Goal: Information Seeking & Learning: Learn about a topic

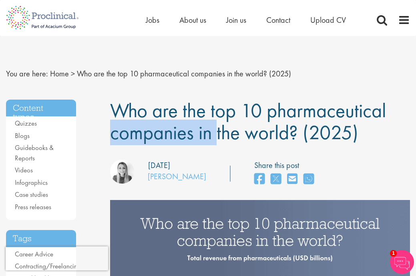
click at [377, 140] on h1 "Who are the top 10 pharmaceutical companies in the world? (2025)" at bounding box center [260, 122] width 300 height 44
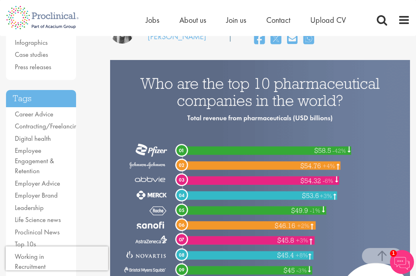
scroll to position [148, 0]
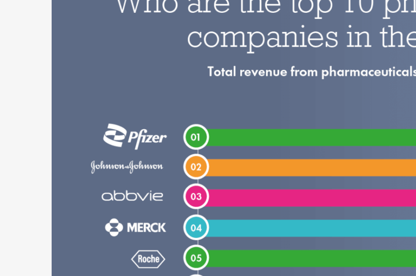
click at [110, 108] on img at bounding box center [260, 177] width 300 height 250
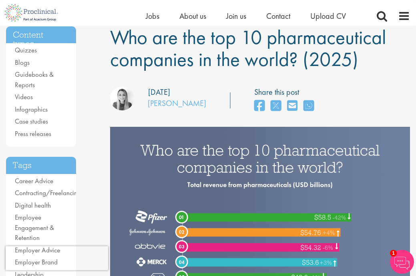
scroll to position [0, 0]
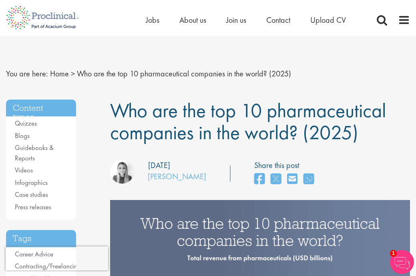
click at [380, 82] on nav "You are here: Home > Who are the top 10 pharmaceutical companies in the world? …" at bounding box center [208, 74] width 404 height 20
